Goal: Task Accomplishment & Management: Manage account settings

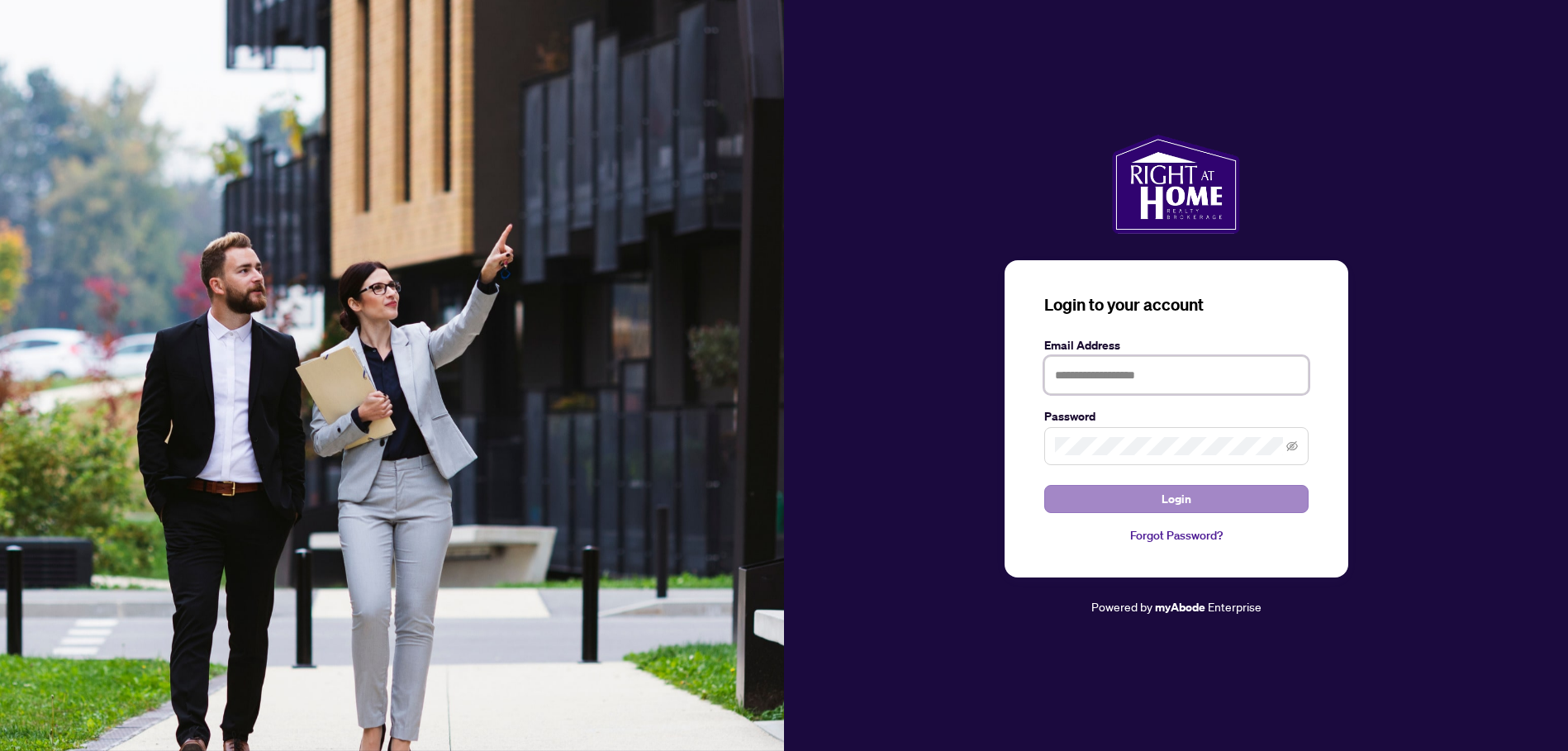
type input "**********"
click at [1185, 501] on span "Login" at bounding box center [1176, 499] width 30 height 26
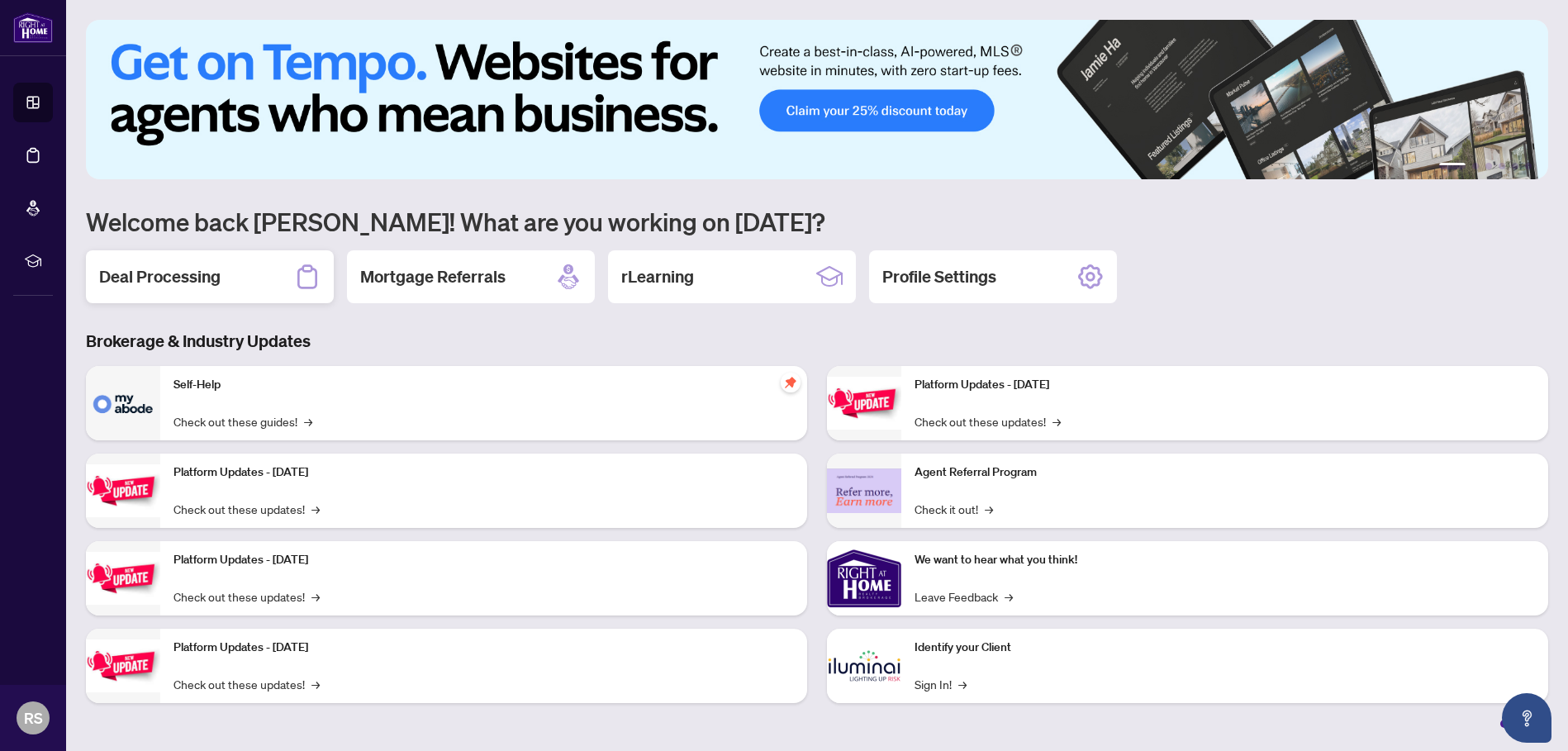
click at [174, 285] on h2 "Deal Processing" at bounding box center [159, 277] width 121 height 24
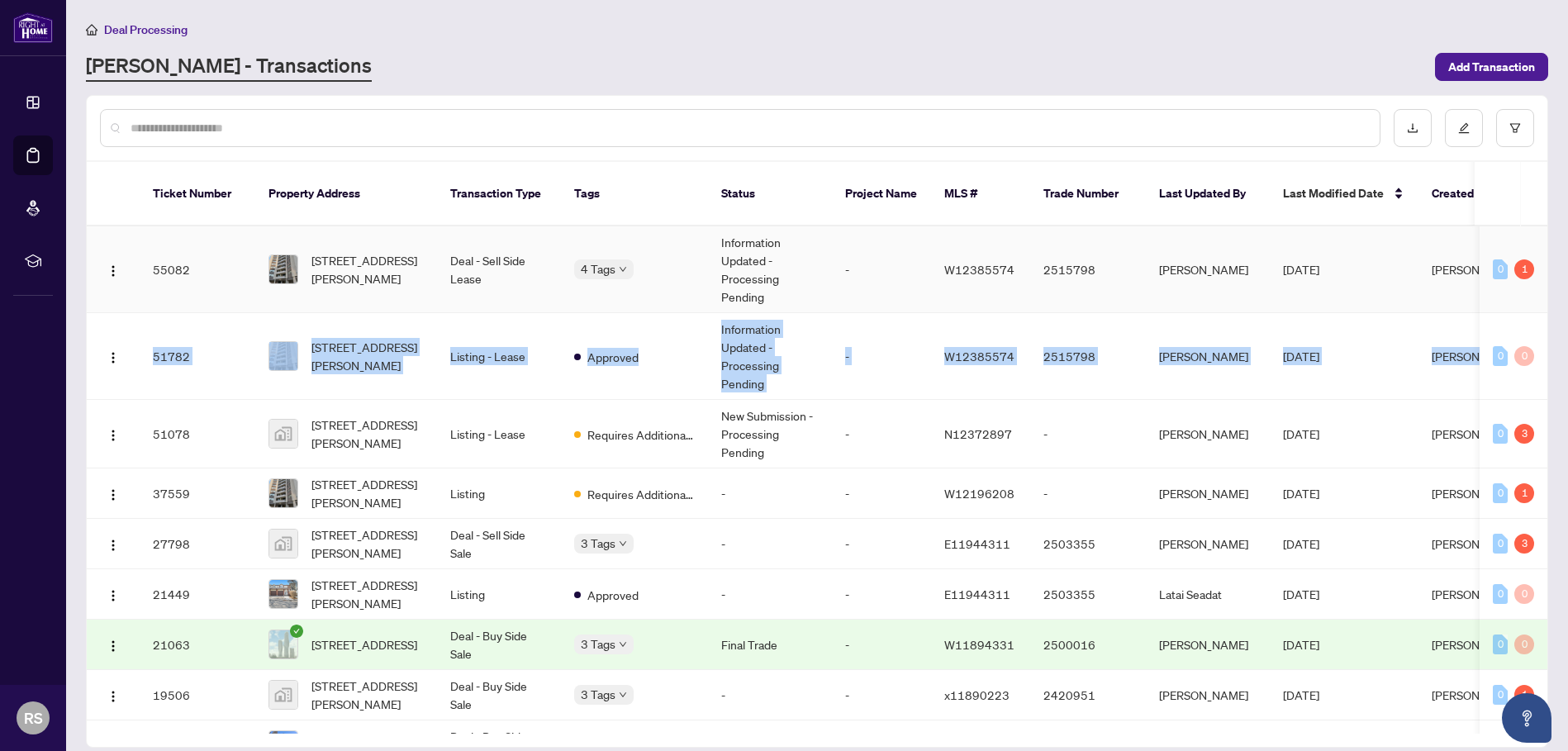
drag, startPoint x: 1547, startPoint y: 297, endPoint x: 1541, endPoint y: 248, distance: 49.4
click at [1541, 248] on div "Ticket Number Property Address Transaction Type Tags Status Project Name MLS # …" at bounding box center [817, 422] width 1463 height 653
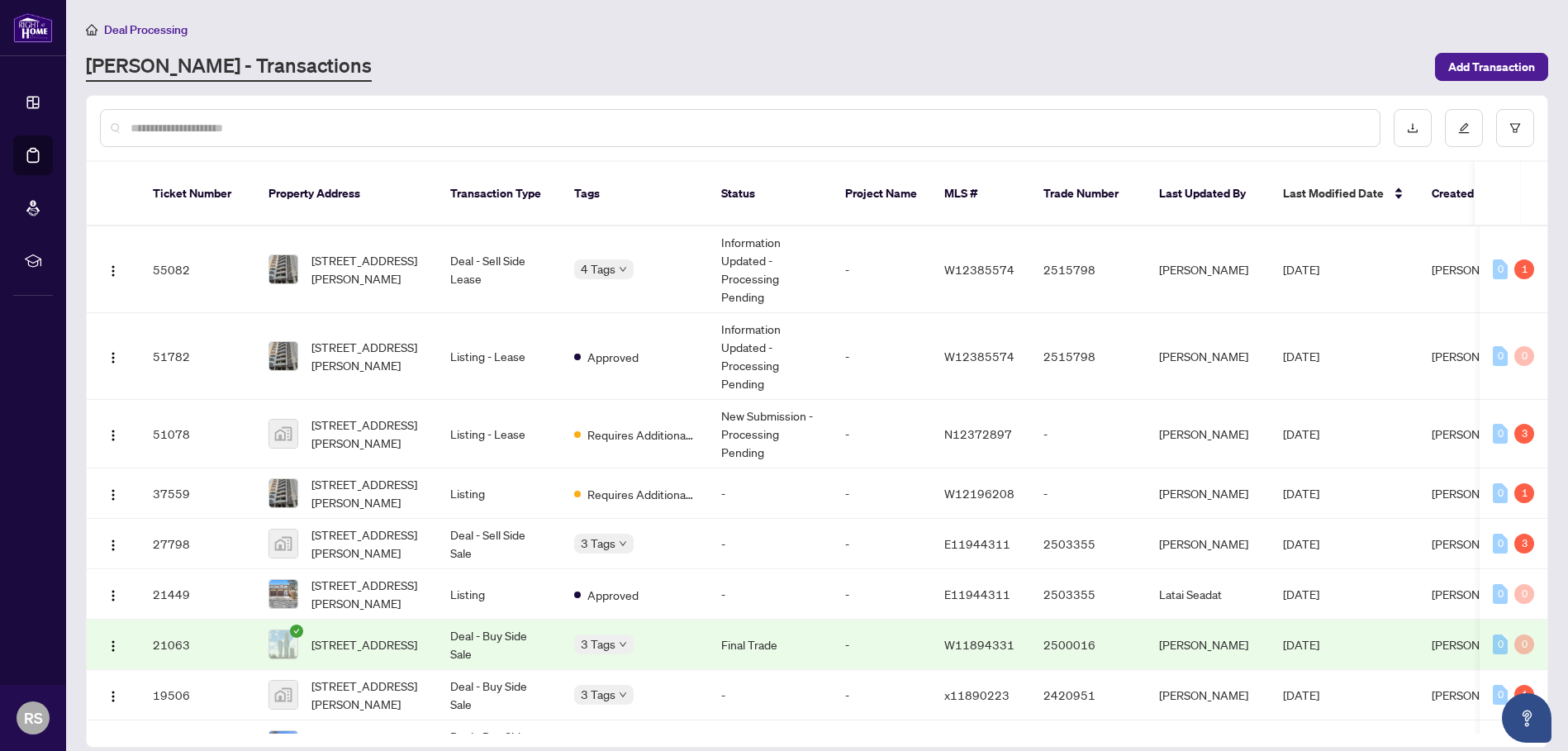
click at [792, 85] on main "Deal Processing [PERSON_NAME] - Transactions Add Transaction Ticket Number Prop…" at bounding box center [817, 376] width 1502 height 751
click at [356, 265] on span "[STREET_ADDRESS][PERSON_NAME]" at bounding box center [367, 269] width 112 height 37
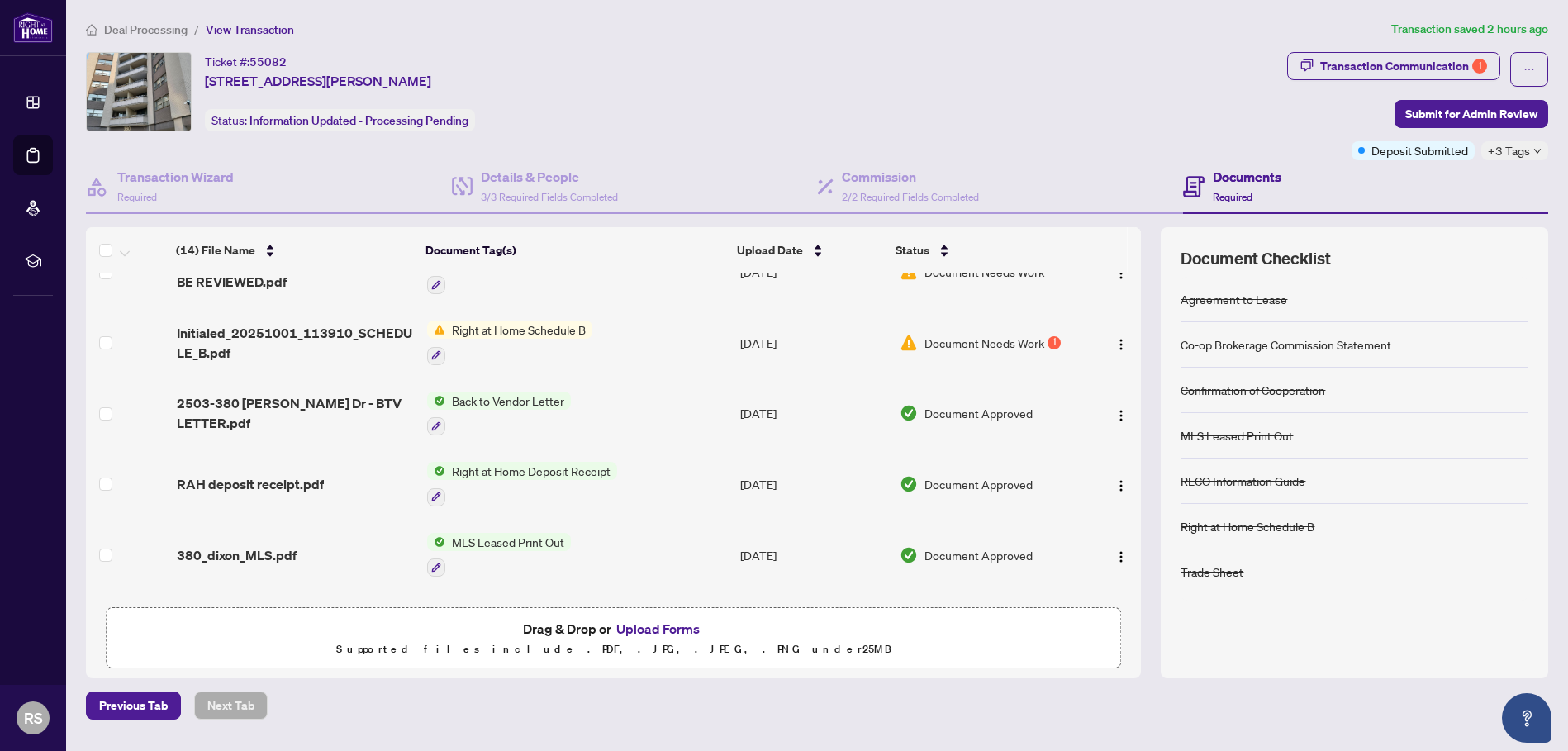
scroll to position [261, 0]
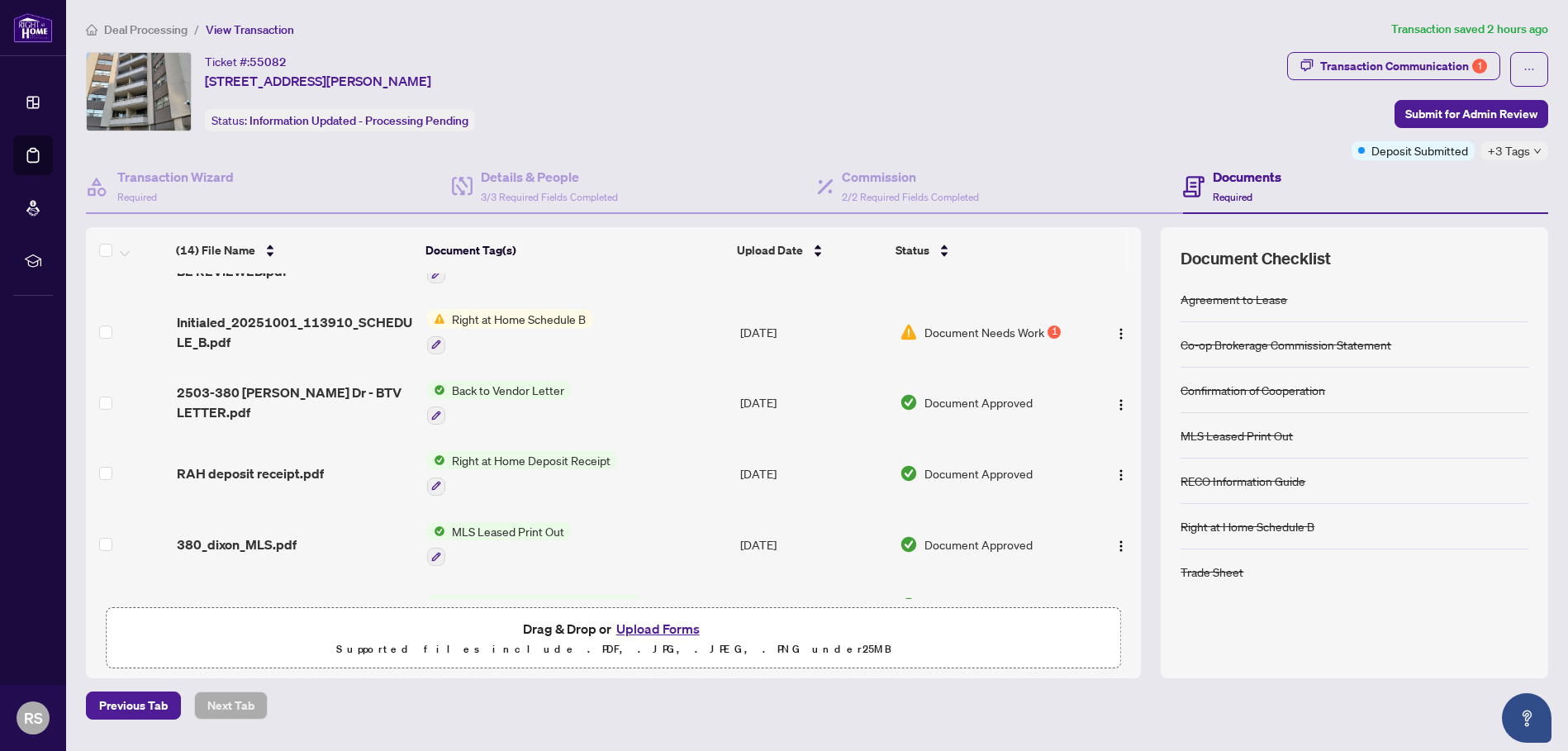
click at [969, 335] on span "Document Needs Work" at bounding box center [984, 331] width 120 height 18
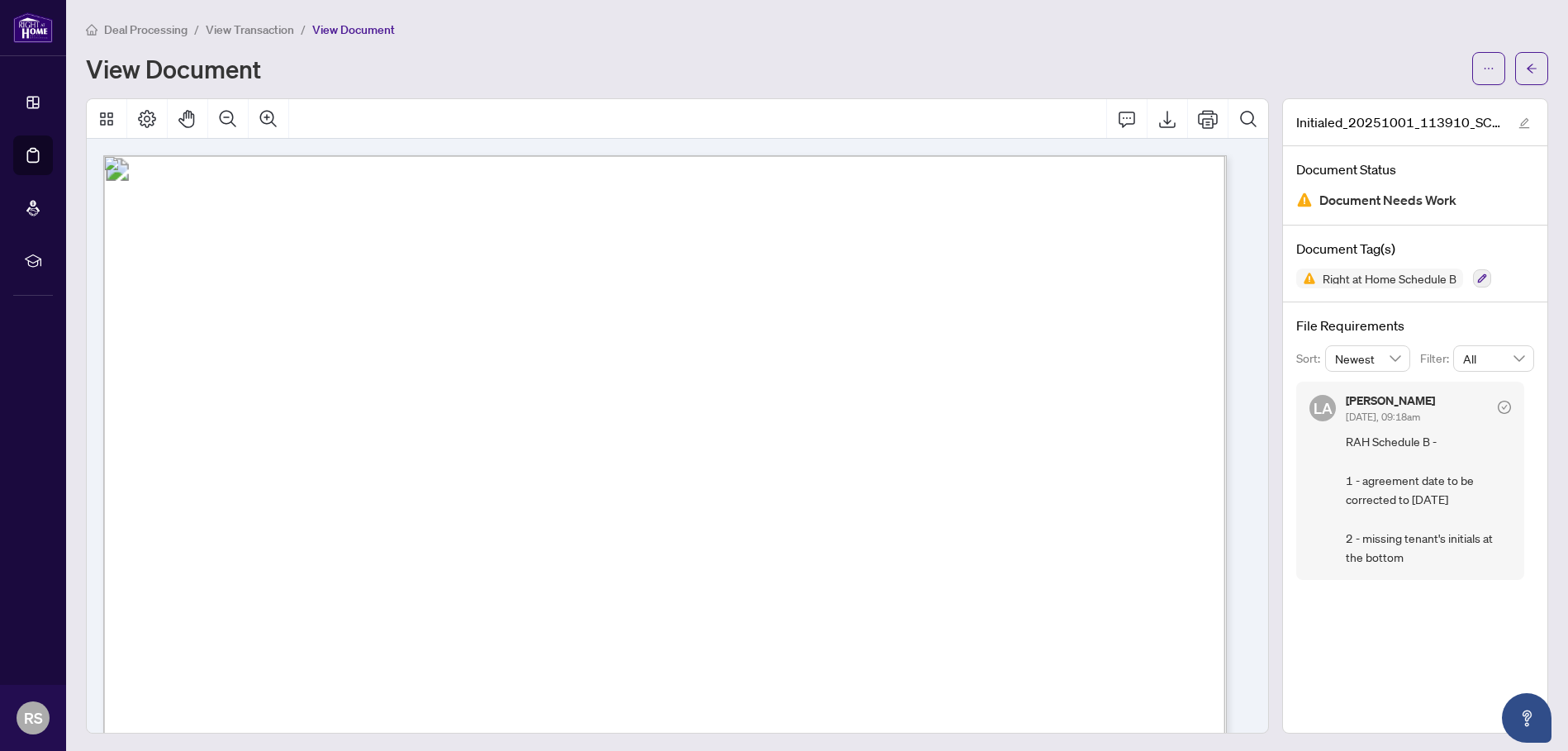
drag, startPoint x: 915, startPoint y: 251, endPoint x: 1383, endPoint y: 665, distance: 624.8
click at [1383, 665] on div "Initialed_20251001_113910_SCHEDULE_B.pdf Document Status Document Needs Work Do…" at bounding box center [1416, 415] width 266 height 635
drag, startPoint x: 884, startPoint y: 214, endPoint x: 934, endPoint y: 72, distance: 150.5
click at [934, 72] on div "View Document" at bounding box center [774, 69] width 1377 height 26
